Goal: Information Seeking & Learning: Learn about a topic

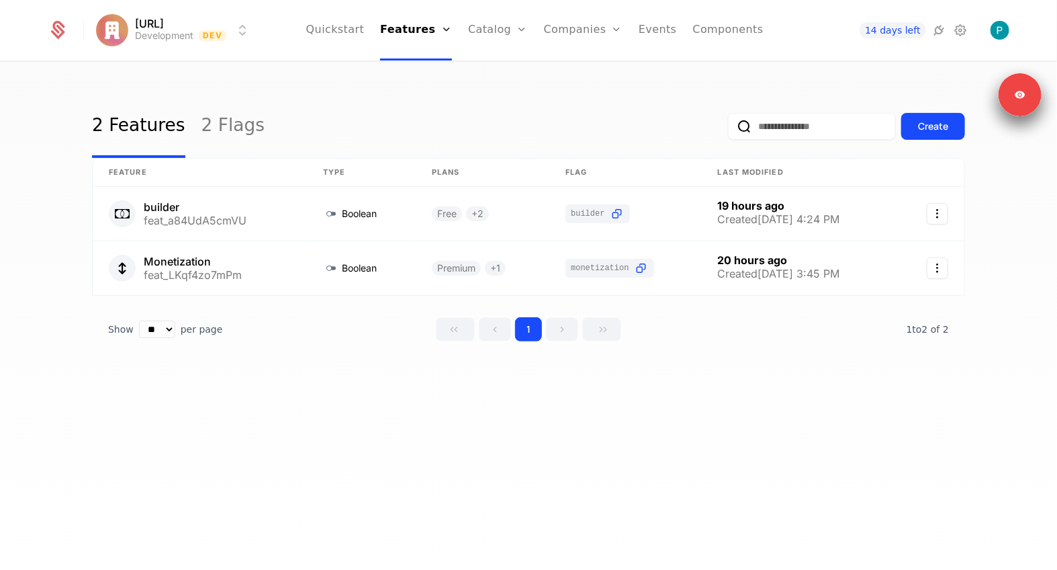
click at [489, 26] on link "Catalog" at bounding box center [498, 30] width 60 height 60
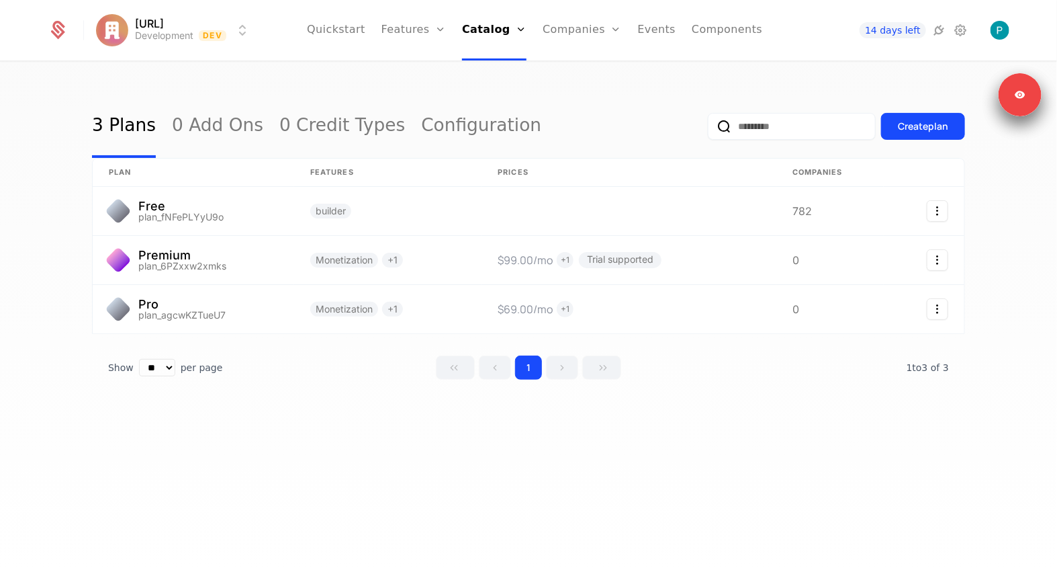
click at [559, 40] on link "Companies" at bounding box center [582, 30] width 79 height 60
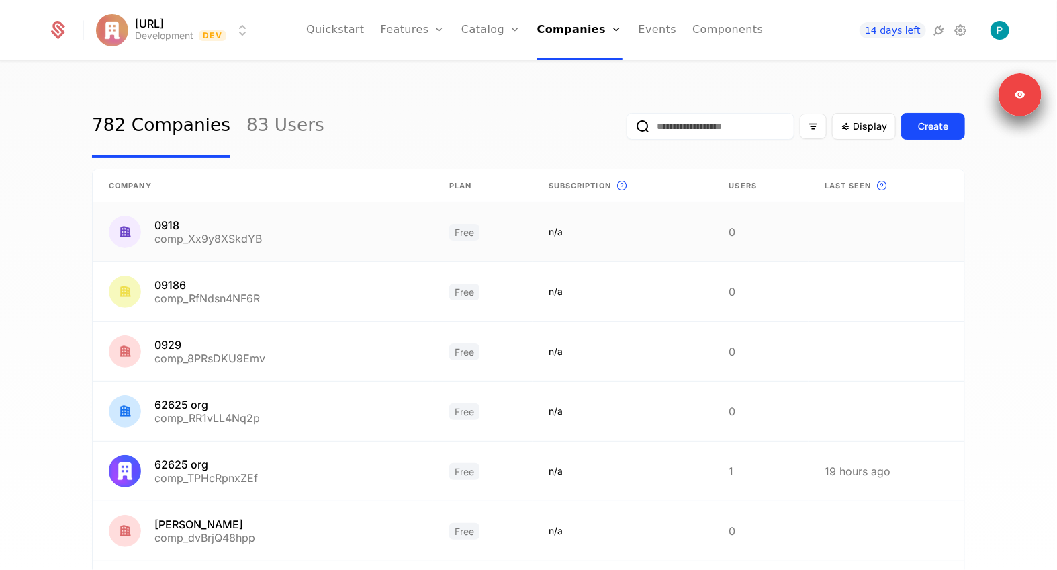
click at [215, 240] on link at bounding box center [263, 231] width 341 height 59
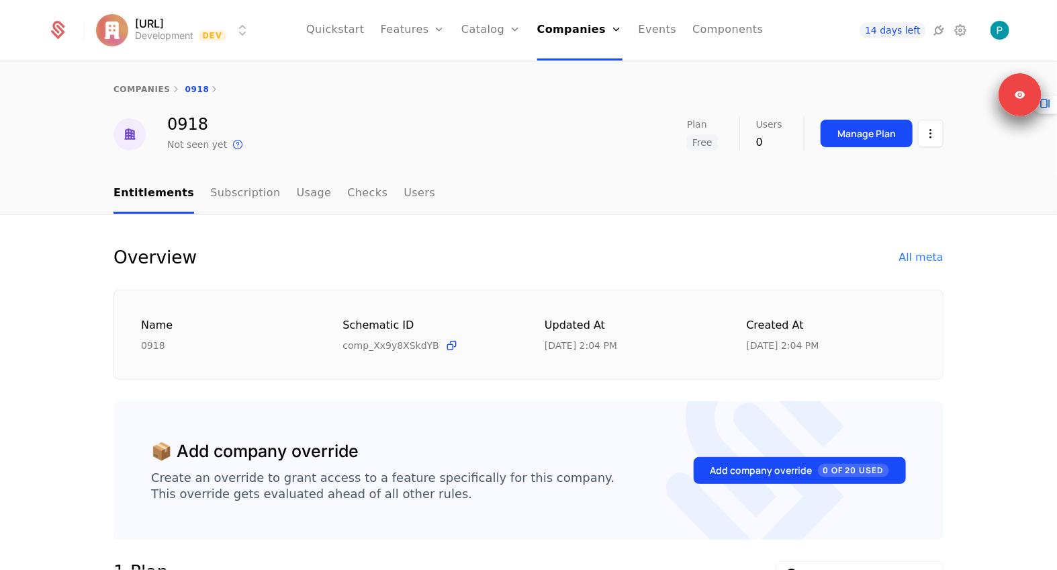
click at [557, 40] on link "Companies" at bounding box center [579, 30] width 85 height 60
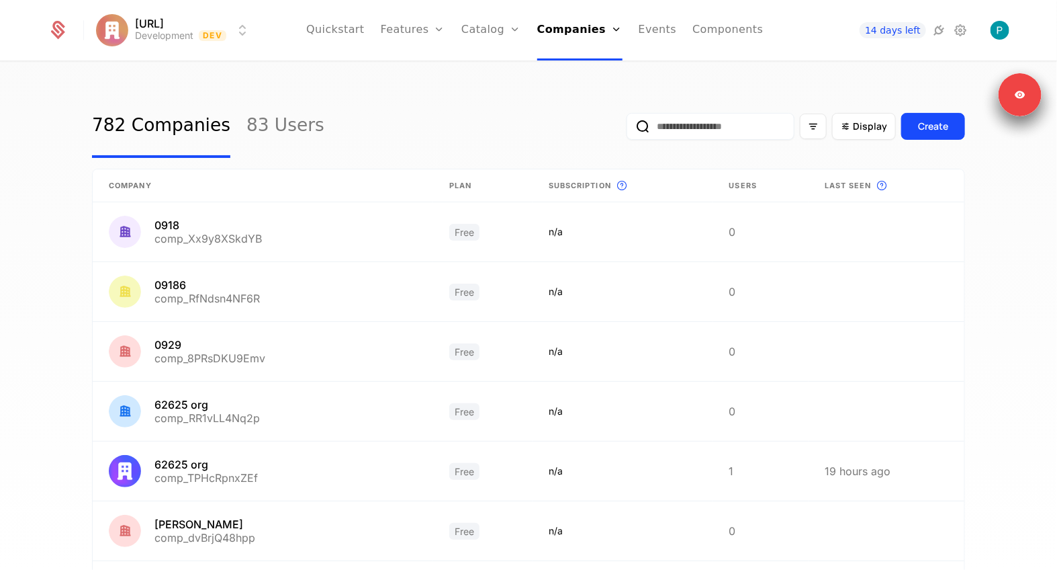
click at [695, 118] on input "email" at bounding box center [711, 126] width 168 height 27
click at [576, 30] on link "Companies" at bounding box center [579, 30] width 85 height 60
click at [187, 240] on link at bounding box center [262, 231] width 339 height 59
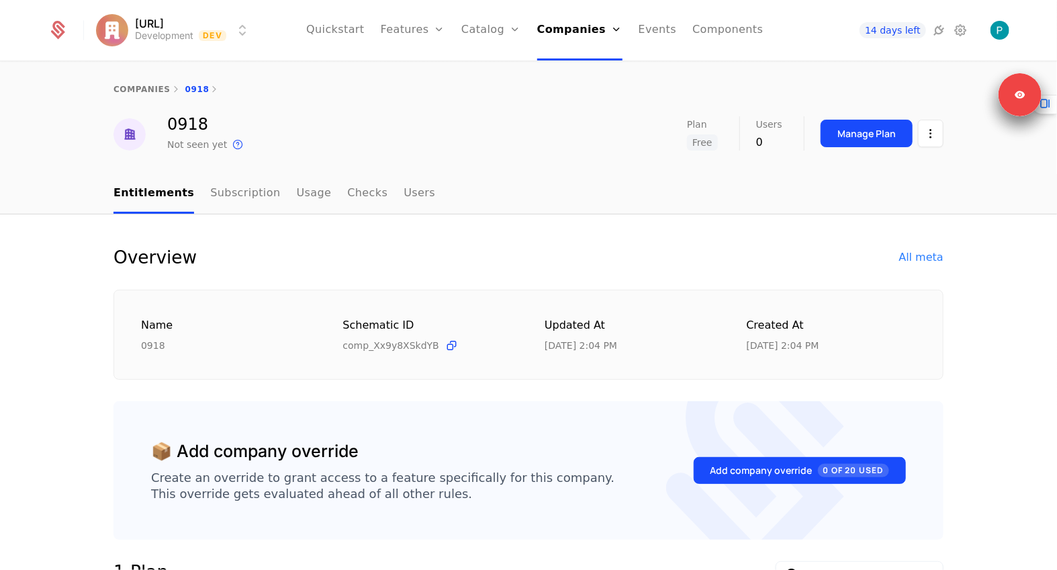
click at [576, 144] on div "0918 Not seen yet This is the date a track or identify event associated with th…" at bounding box center [529, 134] width 830 height 36
